Goal: Task Accomplishment & Management: Manage account settings

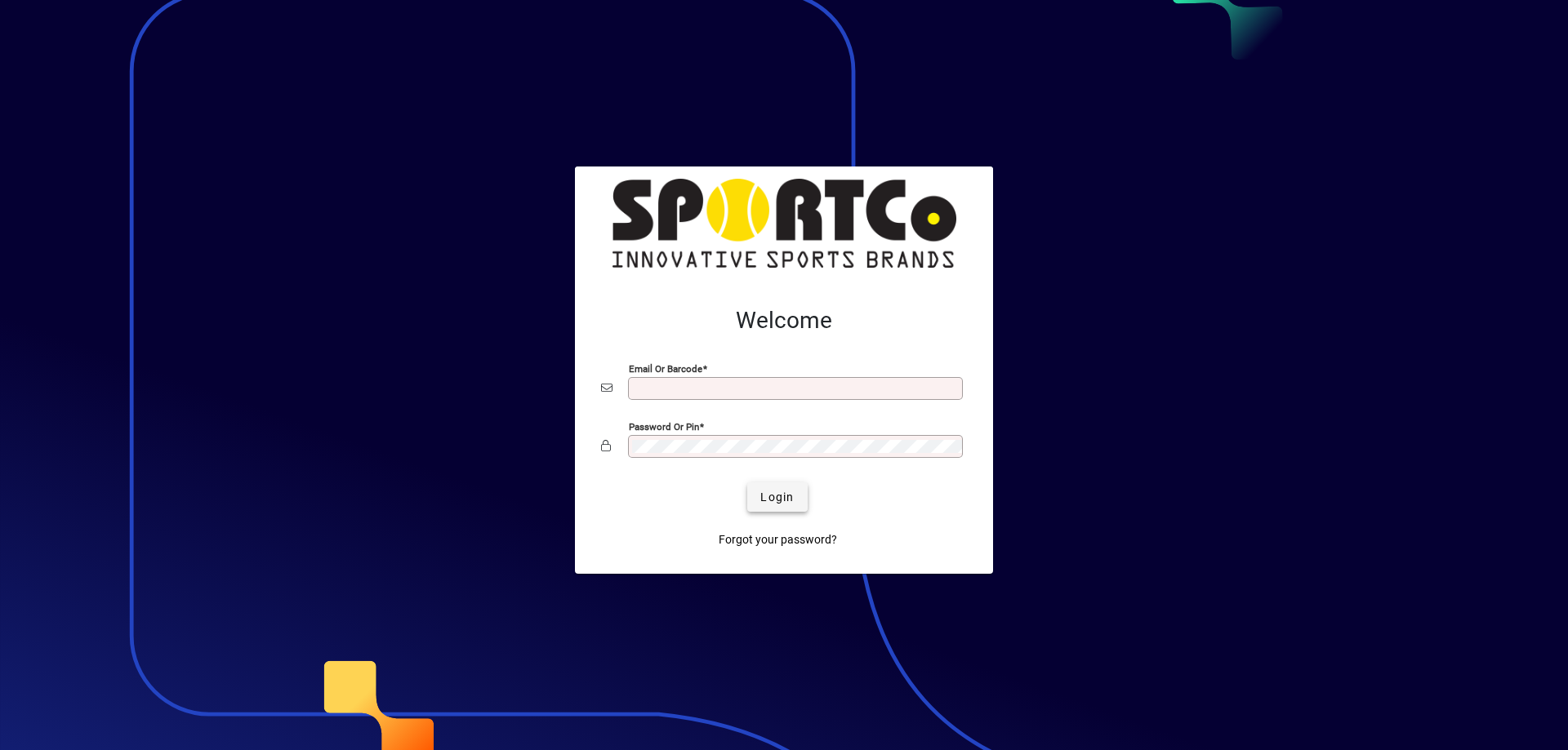
type input "**********"
click at [782, 493] on span "Login" at bounding box center [777, 498] width 33 height 17
